Goal: Ask a question: Seek information or help from site administrators or community

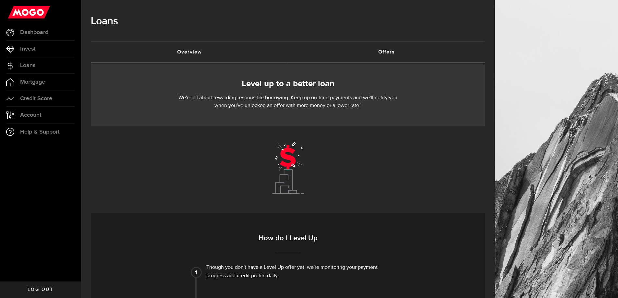
click at [182, 50] on link "Overview (requires attention)" at bounding box center [189, 52] width 197 height 21
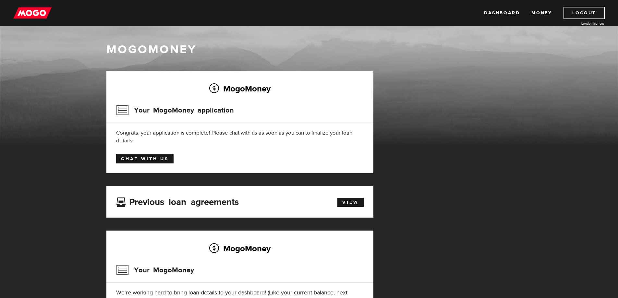
click at [145, 157] on link "Chat with us" at bounding box center [144, 158] width 57 height 9
click at [134, 157] on link "Chat with us" at bounding box center [144, 158] width 57 height 9
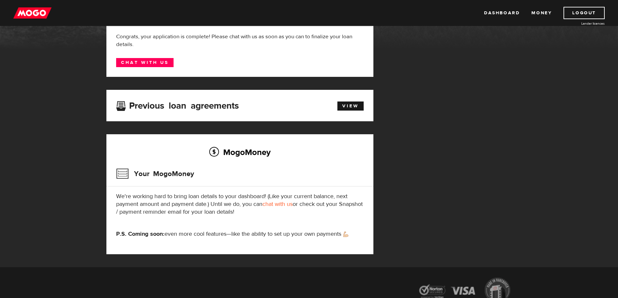
scroll to position [97, 0]
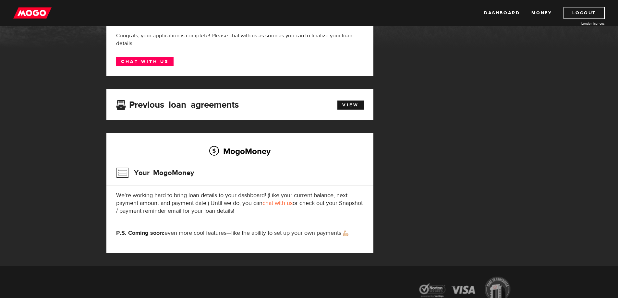
click at [276, 201] on link "chat with us" at bounding box center [277, 202] width 30 height 7
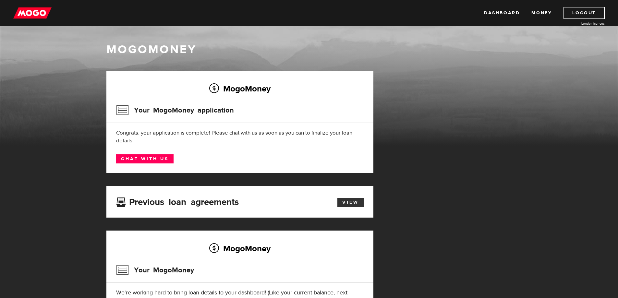
click at [354, 201] on link "View" at bounding box center [350, 202] width 26 height 9
